Goal: Find specific fact: Find specific fact

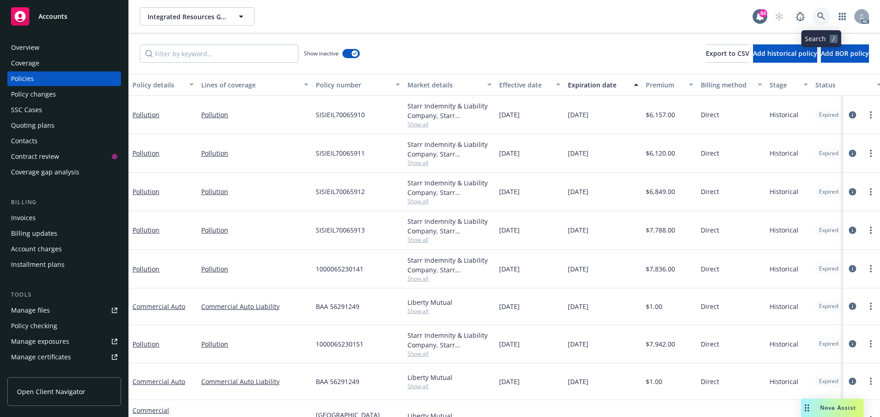
click at [820, 14] on icon at bounding box center [821, 16] width 8 height 8
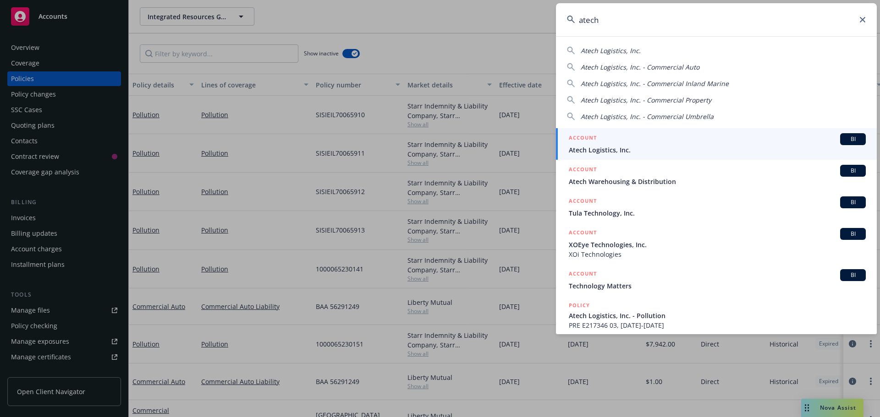
type input "atech"
click at [792, 134] on div "ACCOUNT BI" at bounding box center [717, 139] width 297 height 12
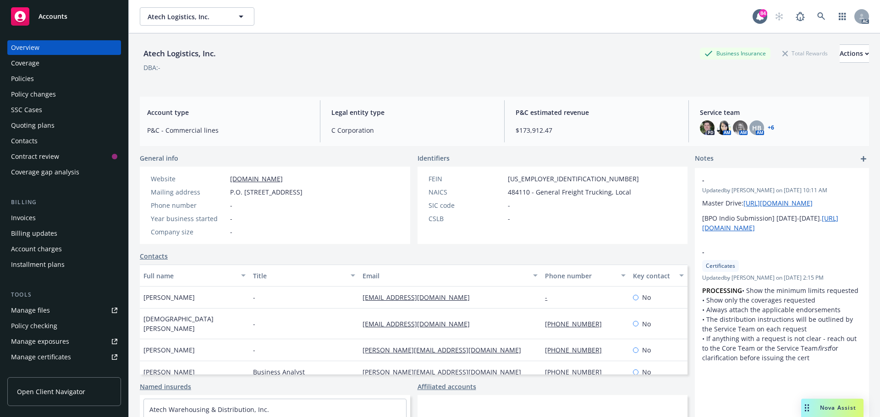
click at [53, 80] on div "Policies" at bounding box center [64, 78] width 106 height 15
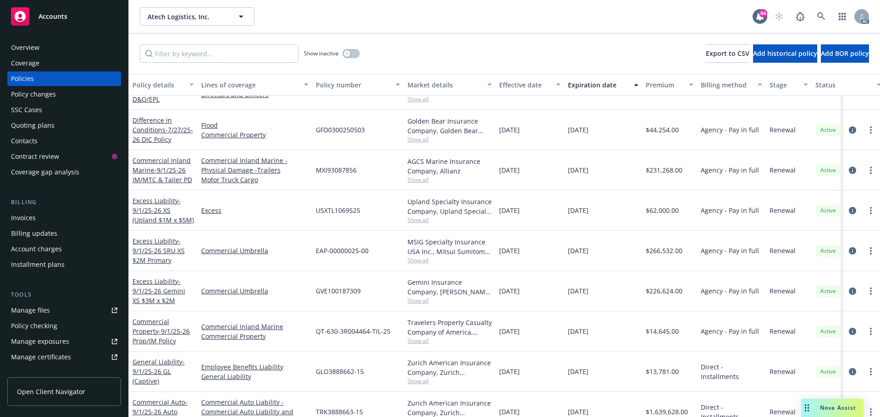
scroll to position [56, 0]
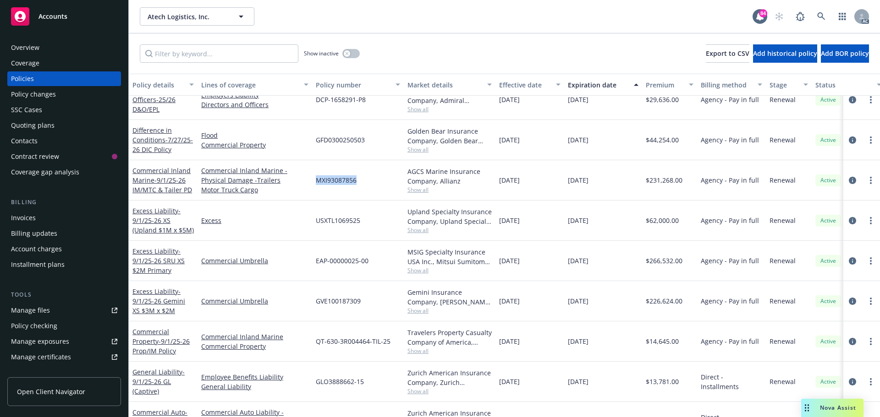
drag, startPoint x: 357, startPoint y: 180, endPoint x: 316, endPoint y: 181, distance: 41.3
click at [316, 181] on div "MXI93087856" at bounding box center [358, 180] width 92 height 40
copy span "MXI93087856"
drag, startPoint x: 363, startPoint y: 181, endPoint x: 315, endPoint y: 181, distance: 48.1
click at [315, 181] on div "MXI93087856" at bounding box center [358, 180] width 92 height 40
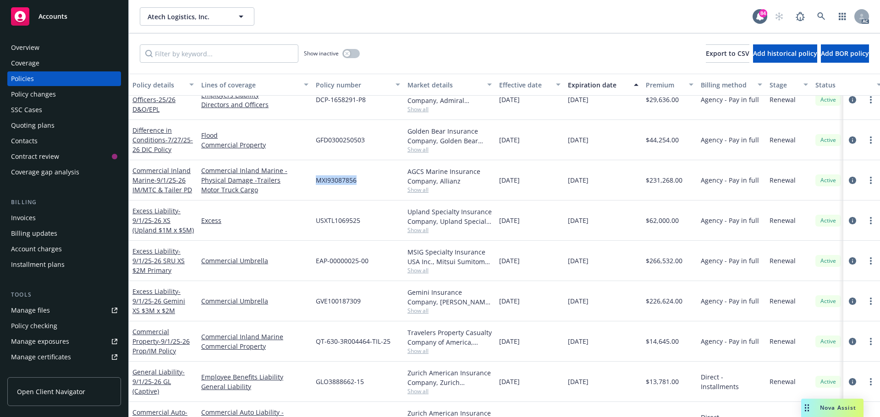
copy span "MXI93087856"
click at [424, 192] on span "Show all" at bounding box center [449, 190] width 84 height 8
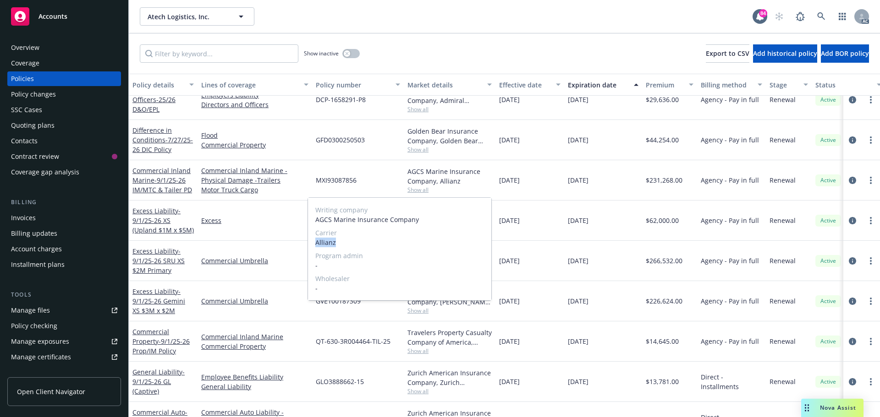
drag, startPoint x: 354, startPoint y: 240, endPoint x: 317, endPoint y: 243, distance: 37.2
click at [317, 243] on span "Allianz" at bounding box center [399, 243] width 169 height 10
copy span "Allianz"
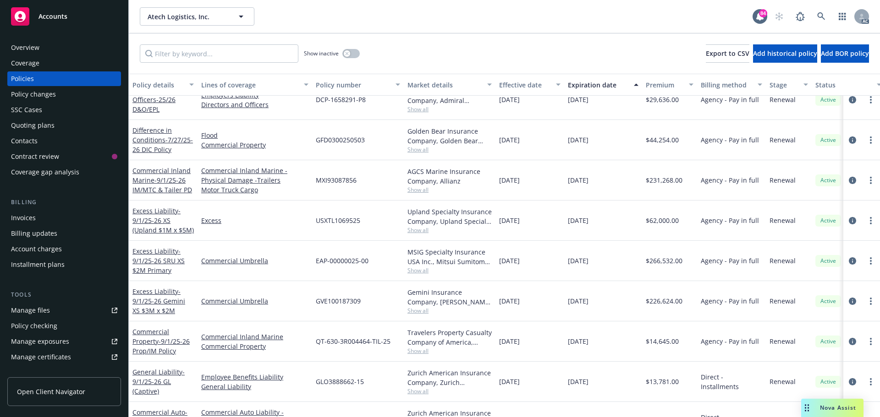
click at [48, 44] on div "Overview" at bounding box center [64, 47] width 106 height 15
